Goal: Find specific page/section: Find specific page/section

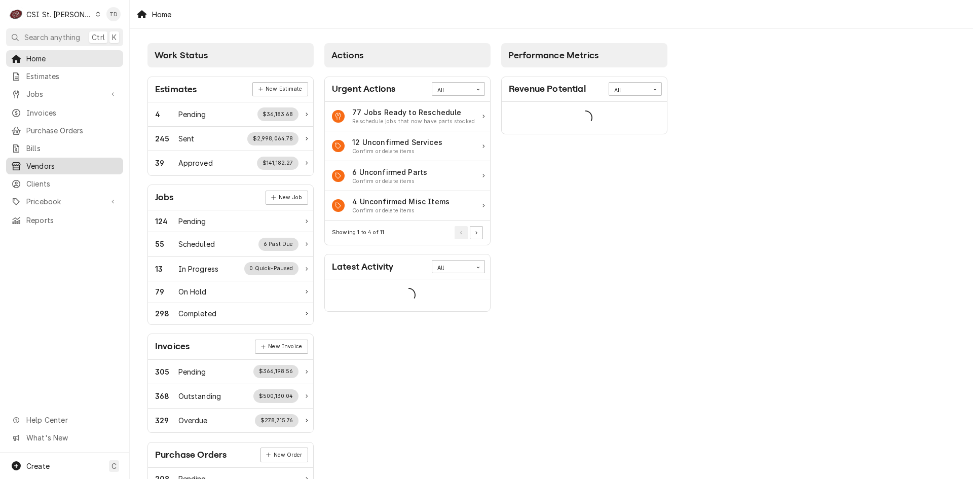
click at [66, 161] on span "Vendors" at bounding box center [72, 166] width 92 height 11
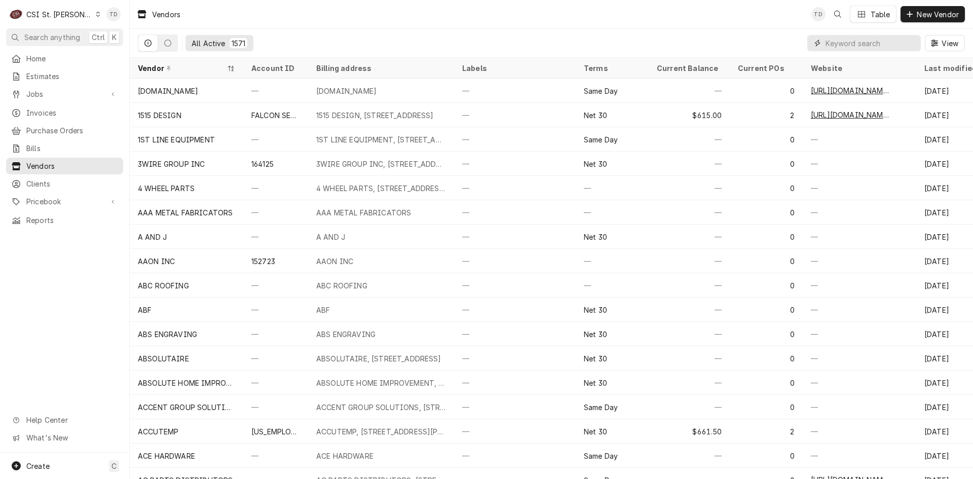
click at [838, 49] on input "Dynamic Content Wrapper" at bounding box center [870, 43] width 90 height 16
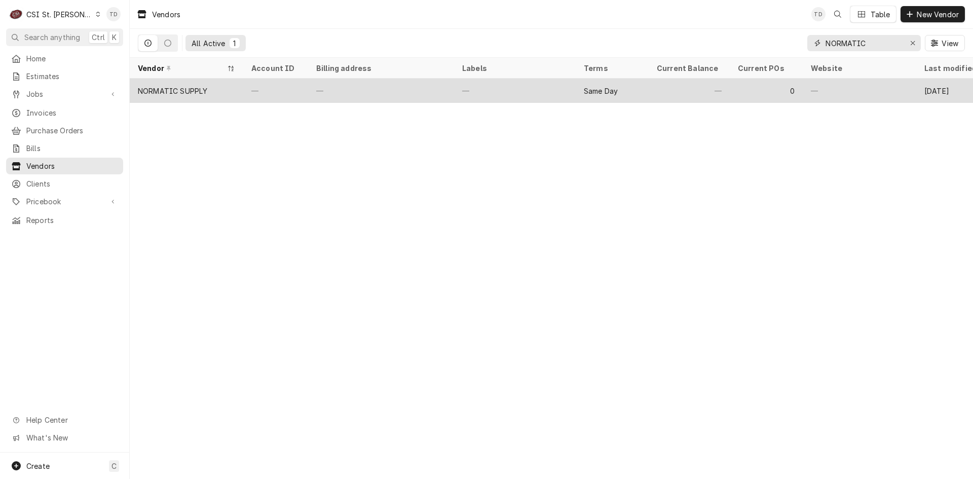
type input "NORMATIC"
click at [200, 86] on div "NORMATIC SUPPLY" at bounding box center [172, 91] width 69 height 11
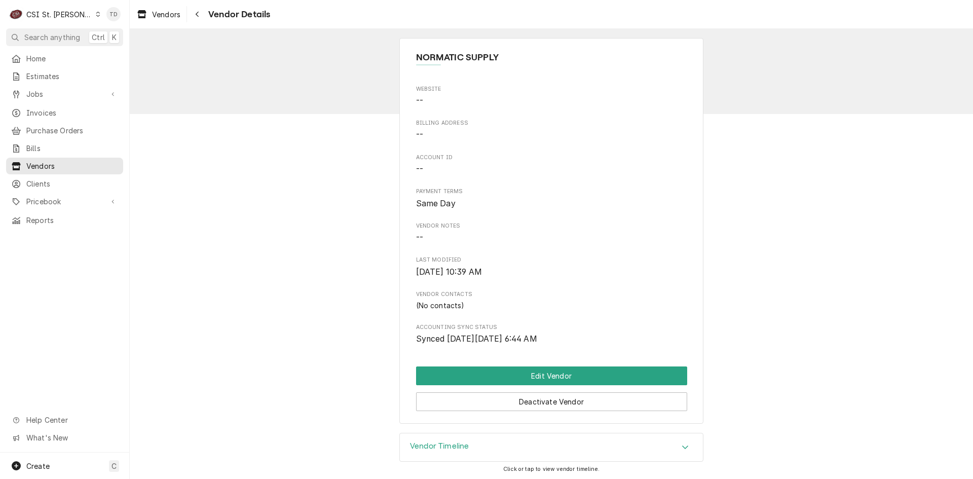
scroll to position [2, 0]
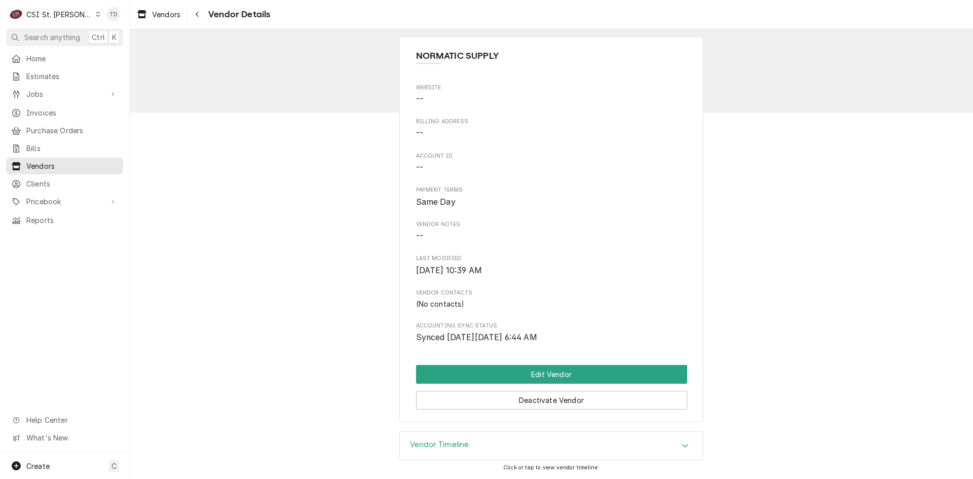
click at [490, 449] on div "Vendor Timeline" at bounding box center [551, 446] width 303 height 28
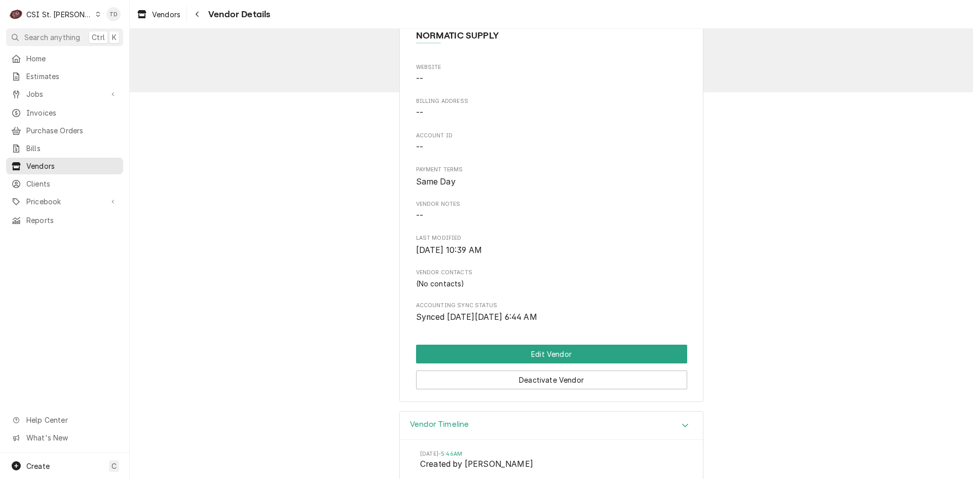
scroll to position [95, 0]
